Goal: Check status: Check status

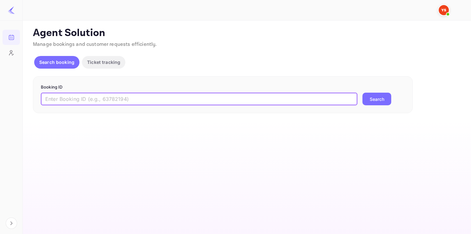
click at [114, 94] on input "text" at bounding box center [199, 99] width 316 height 13
paste input "7621639"
type input "7621639"
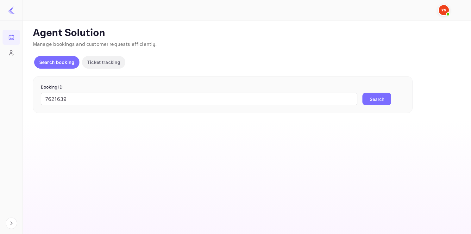
click at [368, 97] on button "Search" at bounding box center [376, 99] width 29 height 13
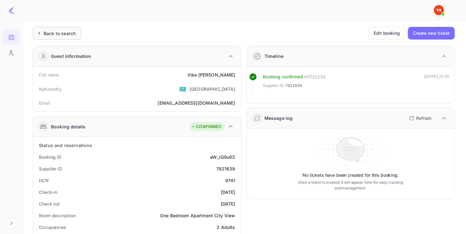
click at [57, 29] on div "Back to search" at bounding box center [57, 33] width 48 height 13
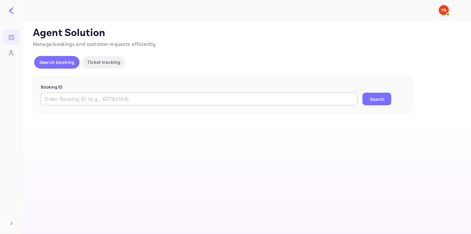
paste input "9611747"
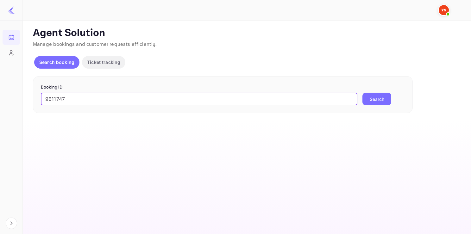
click at [103, 97] on input "9611747" at bounding box center [199, 99] width 316 height 13
type input "9611747"
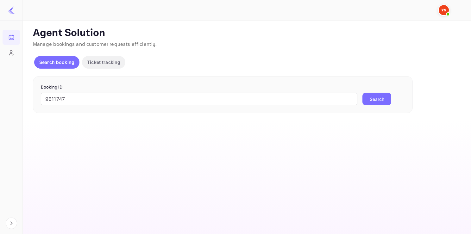
drag, startPoint x: 377, startPoint y: 90, endPoint x: 377, endPoint y: 95, distance: 4.4
click at [377, 95] on form "Booking ID 9611747 ​ Search" at bounding box center [223, 95] width 364 height 22
click at [377, 97] on button "Search" at bounding box center [376, 99] width 29 height 13
